Goal: Transaction & Acquisition: Purchase product/service

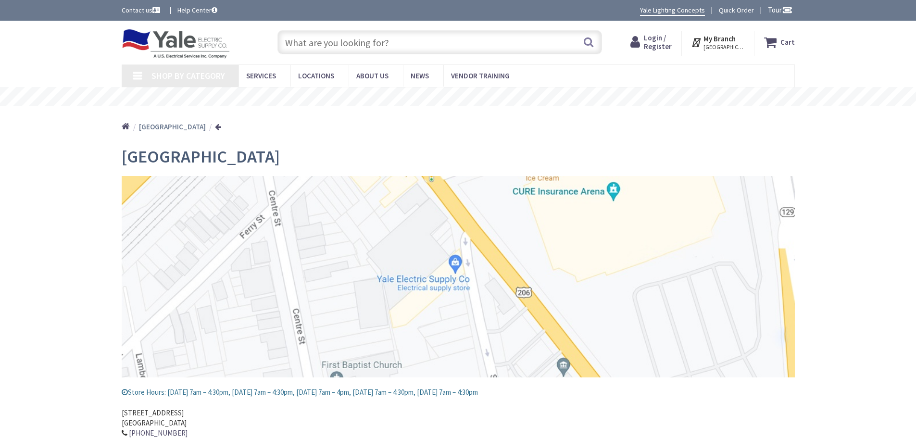
click at [333, 27] on div "Search" at bounding box center [437, 41] width 329 height 31
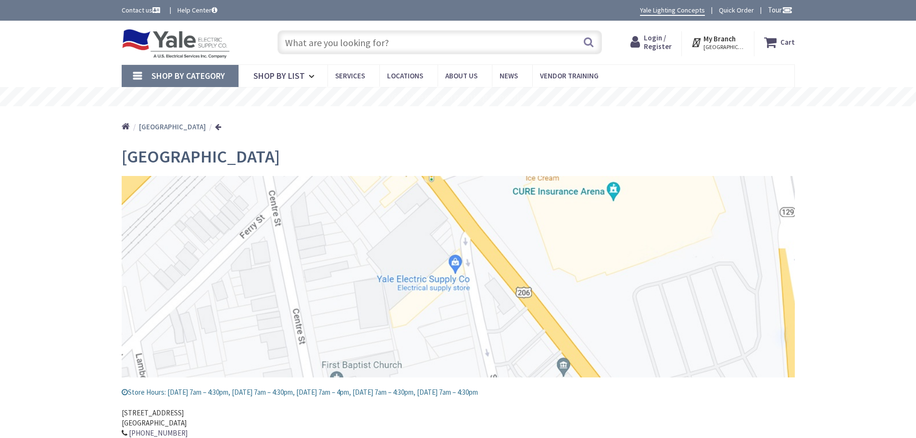
click at [340, 39] on input "text" at bounding box center [439, 42] width 324 height 24
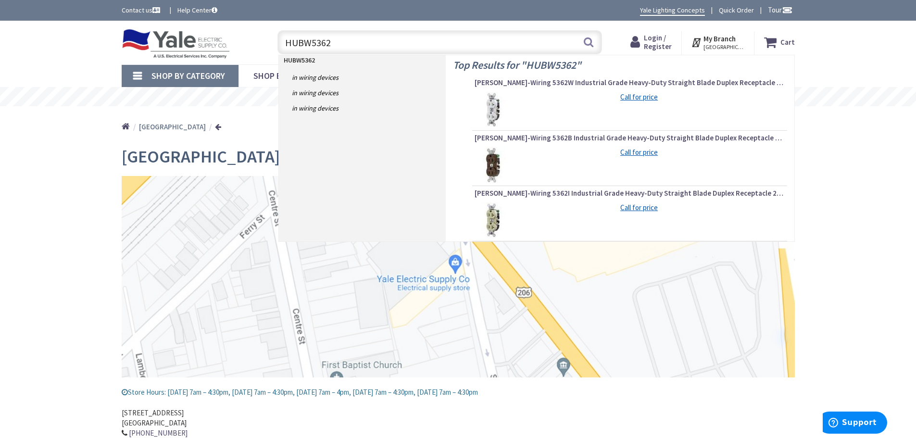
type input "HUBW5362W"
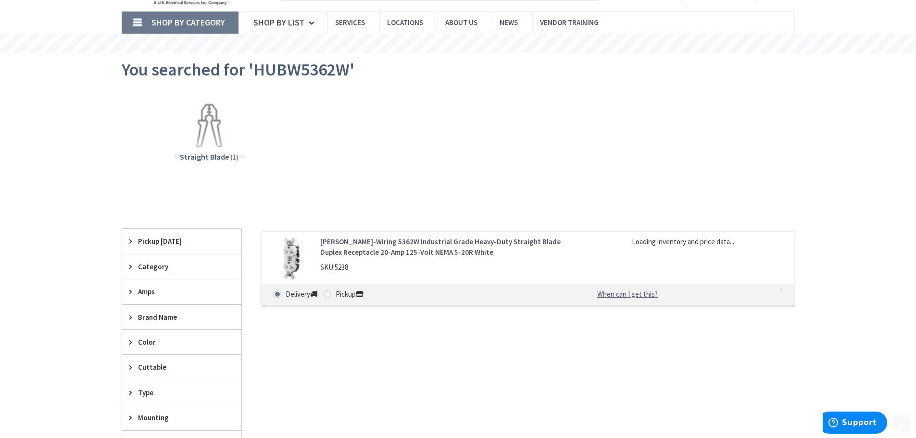
scroll to position [96, 0]
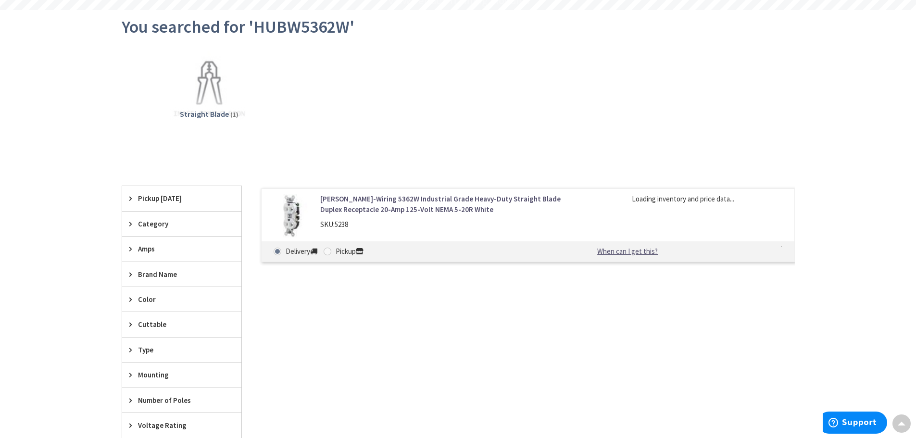
click at [396, 199] on link "[PERSON_NAME]-Wiring 5362W Industrial Grade Heavy-Duty Straight Blade Duplex Re…" at bounding box center [442, 204] width 245 height 21
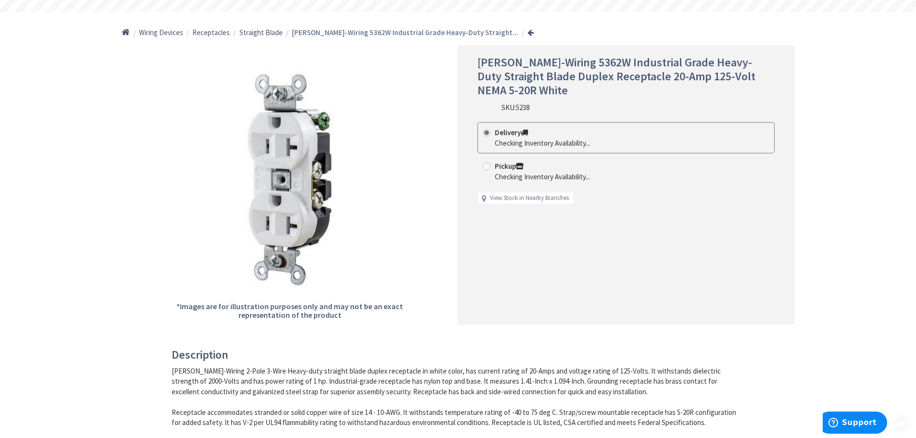
scroll to position [96, 0]
